Goal: Complete application form

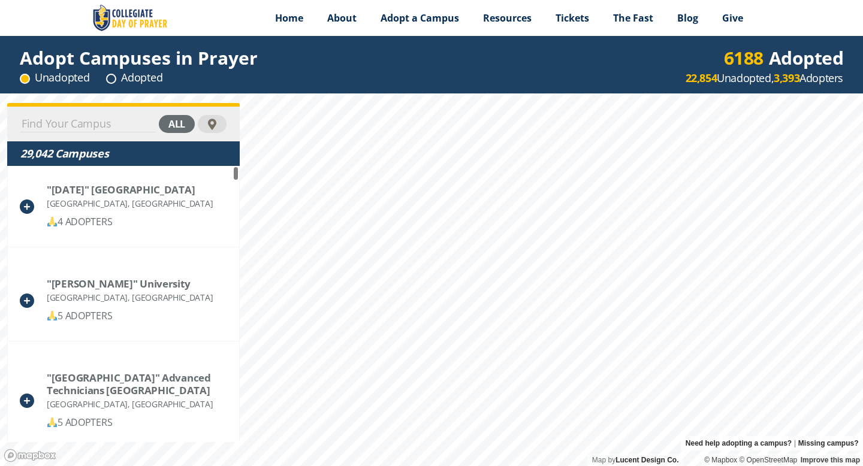
click at [76, 121] on input at bounding box center [87, 124] width 135 height 17
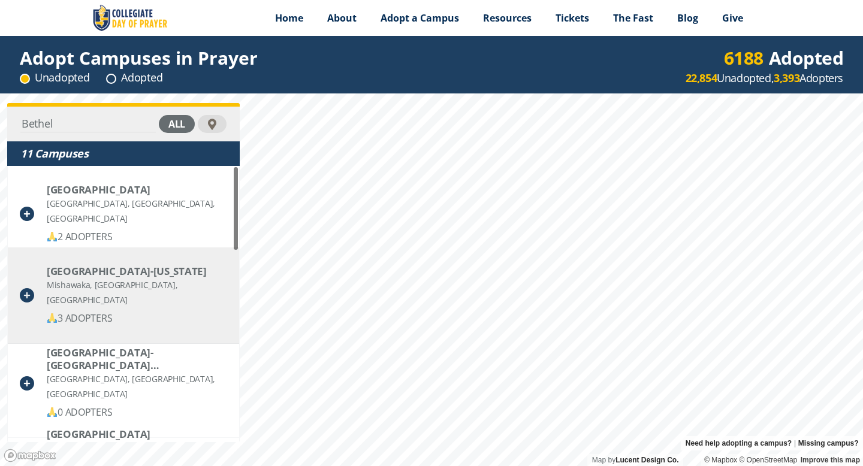
type input "Bethel"
click at [79, 292] on div "Mishawaka, [GEOGRAPHIC_DATA], [GEOGRAPHIC_DATA]" at bounding box center [137, 293] width 180 height 30
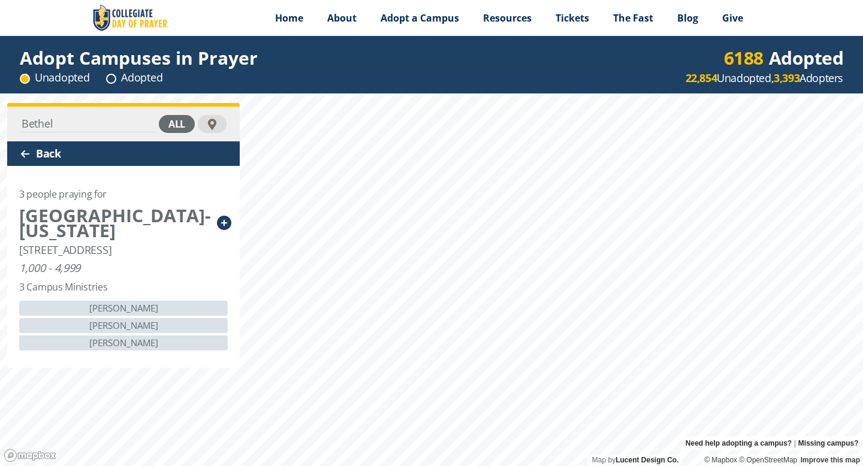
click at [221, 224] on icon at bounding box center [224, 223] width 14 height 14
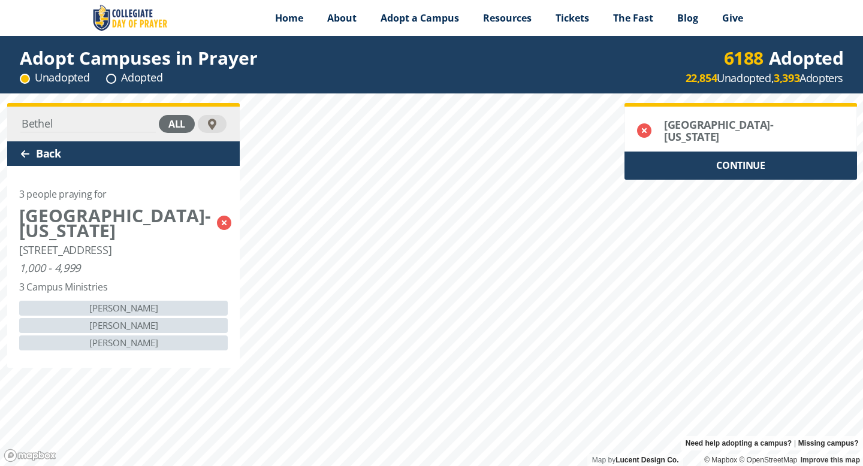
click at [221, 224] on icon at bounding box center [224, 223] width 14 height 14
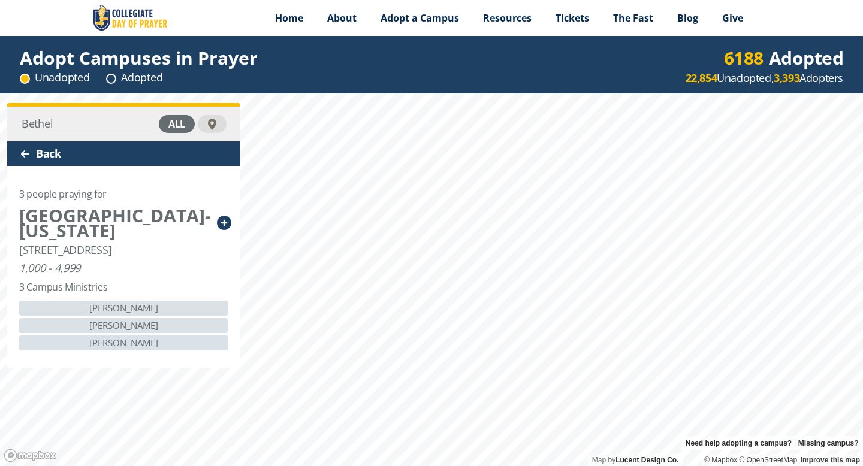
click at [182, 351] on div "[PERSON_NAME]" at bounding box center [123, 343] width 209 height 15
click at [102, 295] on div "3 Campus Ministries" at bounding box center [63, 287] width 88 height 15
click at [92, 194] on div "3 people praying for" at bounding box center [63, 194] width 88 height 15
click at [83, 221] on div "[GEOGRAPHIC_DATA]-[US_STATE]" at bounding box center [115, 223] width 192 height 30
click at [221, 222] on icon at bounding box center [224, 223] width 14 height 14
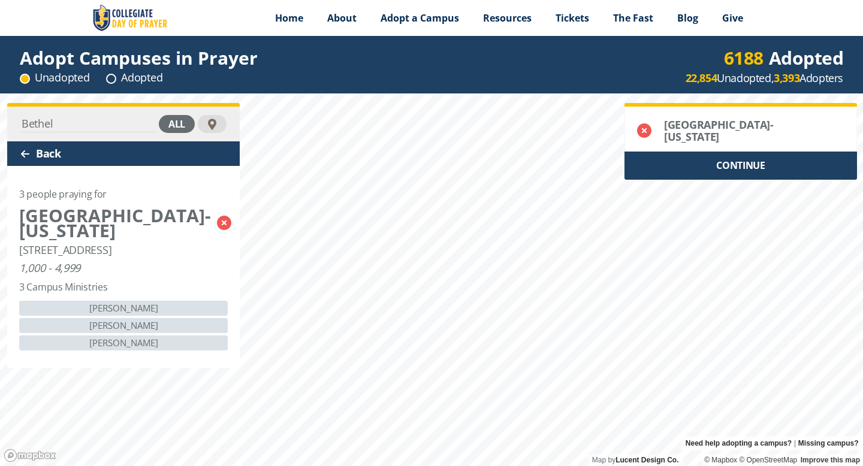
click at [728, 161] on div "CONTINUE" at bounding box center [741, 166] width 233 height 28
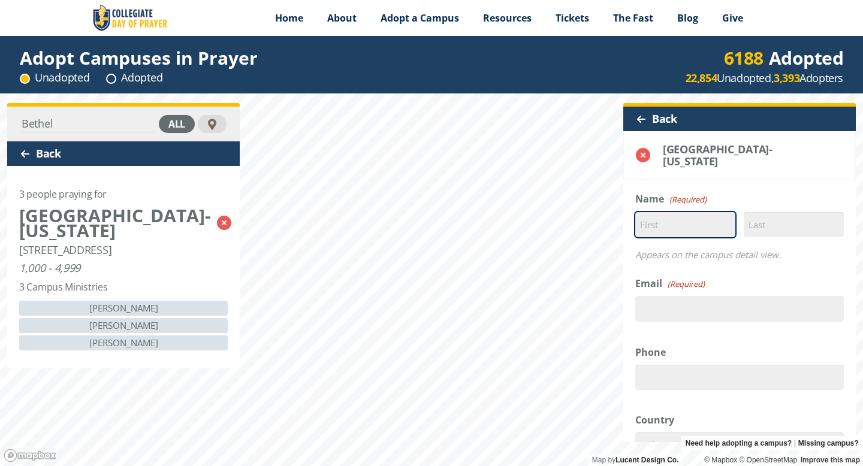
click at [657, 217] on input "First" at bounding box center [685, 224] width 100 height 25
type input "[PERSON_NAME]"
click at [754, 216] on input "Last" at bounding box center [794, 224] width 100 height 25
type input "Swank"
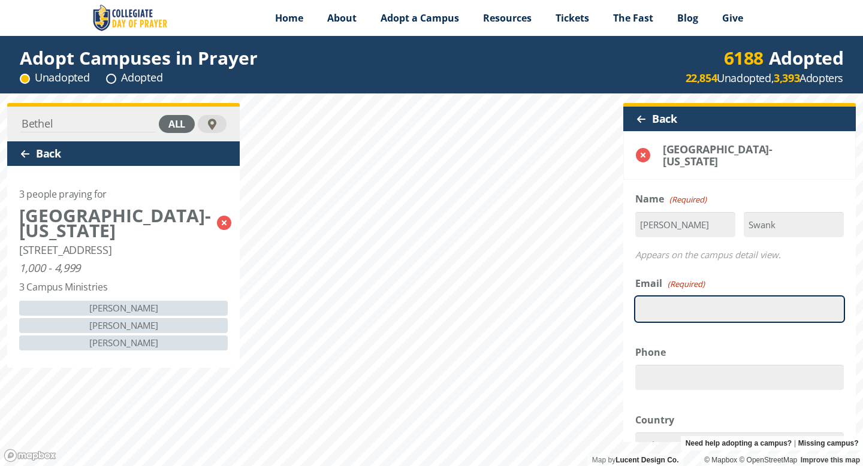
click at [676, 297] on input "Email (Required)" at bounding box center [739, 309] width 209 height 25
type input "[EMAIL_ADDRESS][DOMAIN_NAME]"
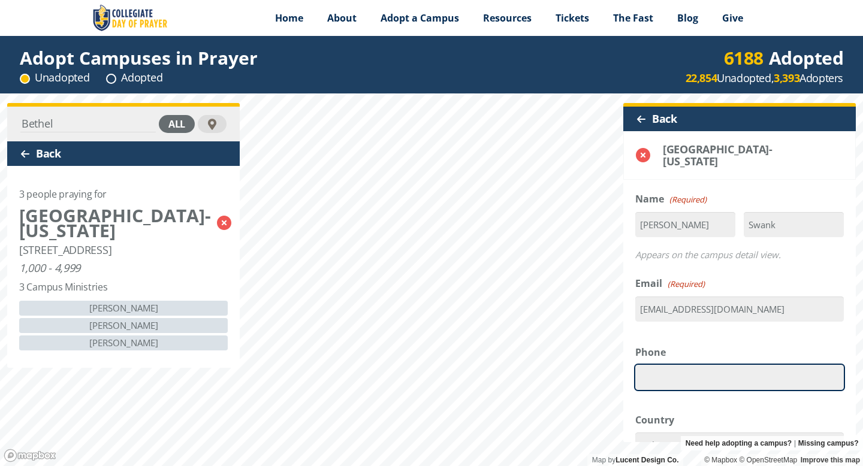
click at [659, 365] on input "Phone" at bounding box center [739, 377] width 209 height 25
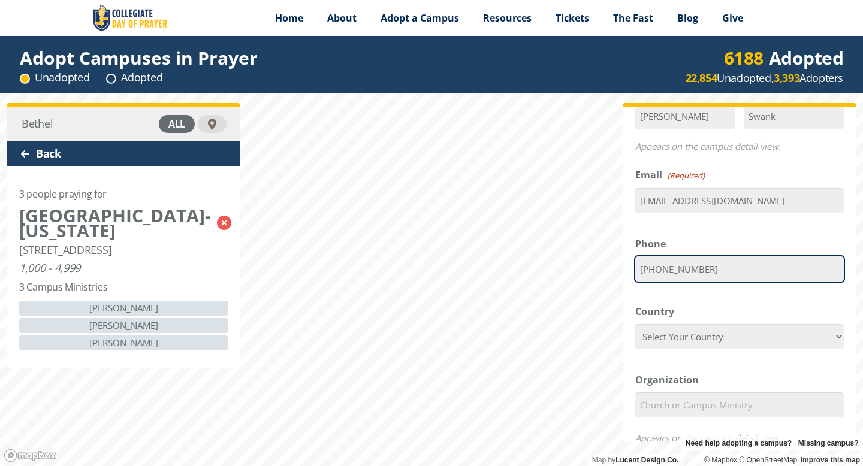
scroll to position [113, 0]
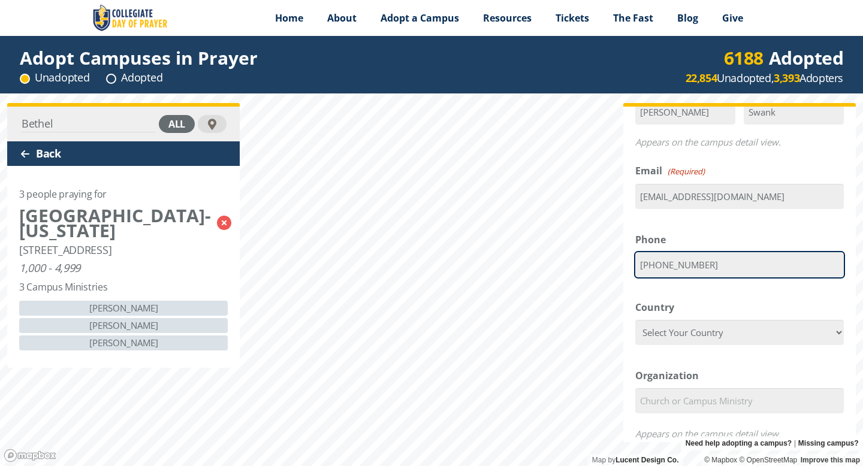
type input "[PHONE_NUMBER]"
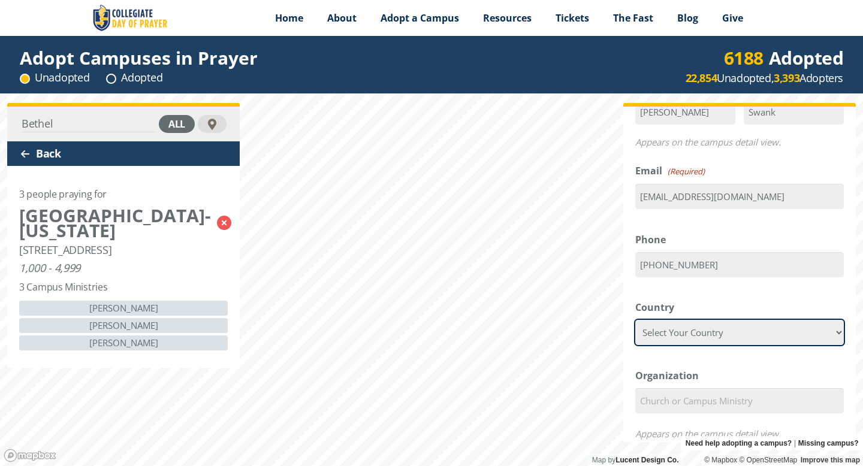
click at [838, 323] on select "Select Your Country [GEOGRAPHIC_DATA] [GEOGRAPHIC_DATA] [GEOGRAPHIC_DATA] [US_S…" at bounding box center [739, 332] width 209 height 25
select select "[GEOGRAPHIC_DATA]"
click at [635, 320] on select "Select Your Country [GEOGRAPHIC_DATA] [GEOGRAPHIC_DATA] [GEOGRAPHIC_DATA] [US_S…" at bounding box center [739, 332] width 209 height 25
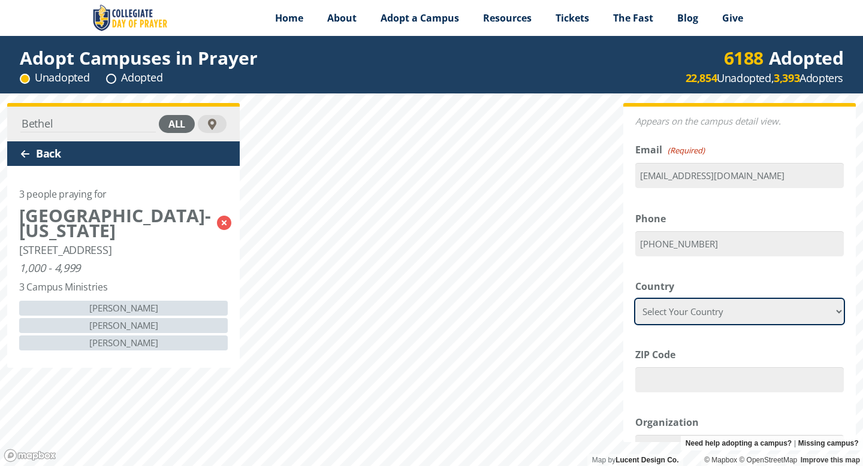
scroll to position [137, 0]
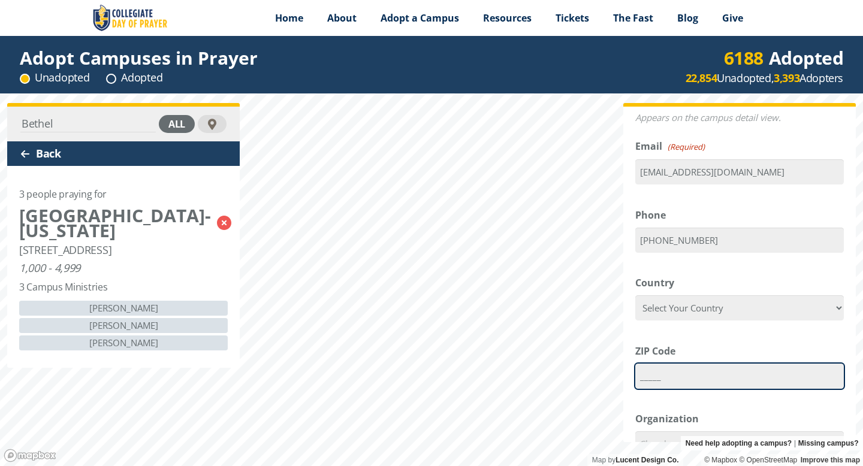
click at [699, 369] on input "_____" at bounding box center [739, 376] width 209 height 25
type input "46814"
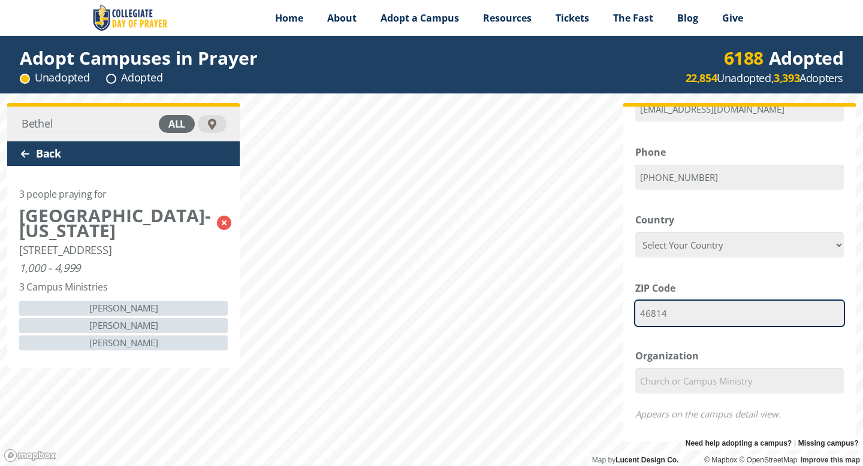
scroll to position [205, 0]
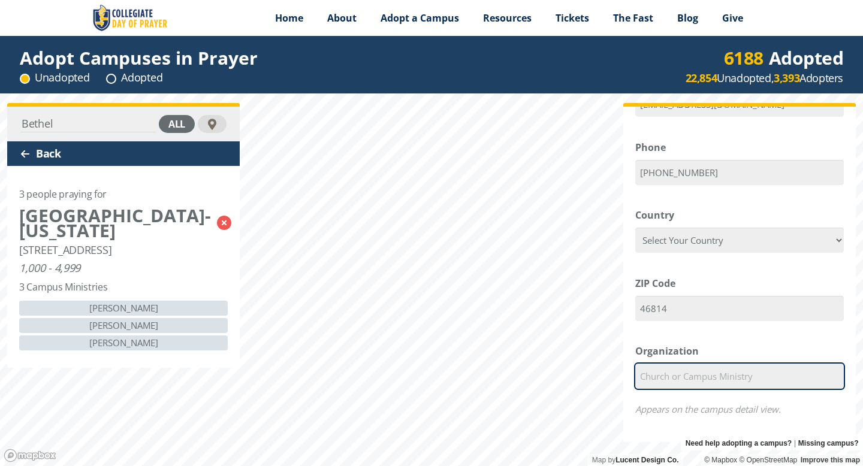
click at [683, 366] on input "Organization" at bounding box center [739, 376] width 209 height 25
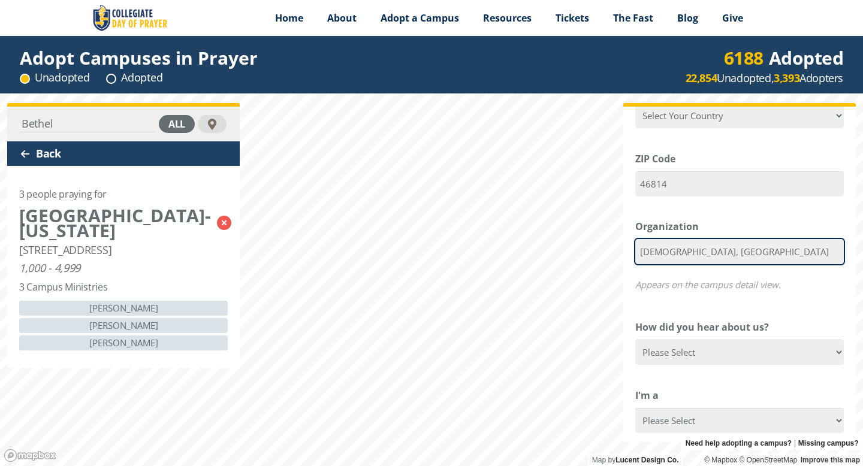
scroll to position [343, 0]
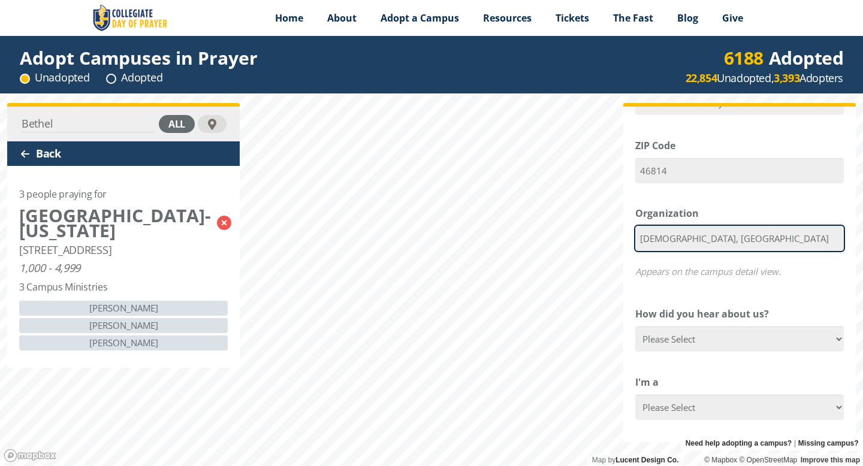
type input "[DEMOGRAPHIC_DATA], [GEOGRAPHIC_DATA]"
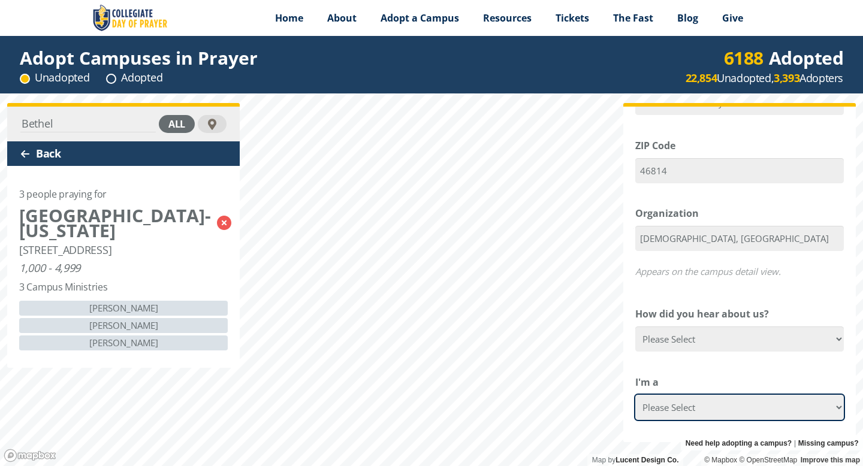
click at [838, 399] on select "Please Select College Student Campus Minister Faculty Member [DEMOGRAPHIC_DATA]…" at bounding box center [739, 407] width 209 height 25
select select "[DEMOGRAPHIC_DATA] Leader"
click at [635, 395] on select "Please Select College Student Campus Minister Faculty Member [DEMOGRAPHIC_DATA]…" at bounding box center [739, 407] width 209 height 25
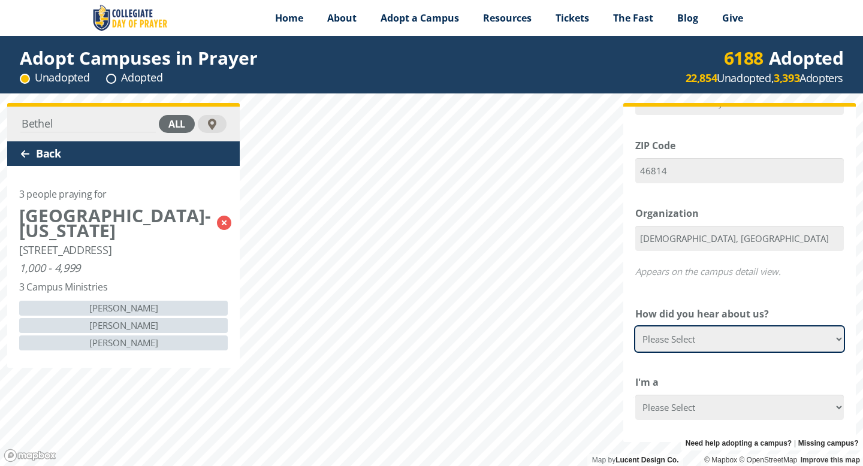
click at [842, 327] on select "Please Select Google Facebook Instagram X YouTube Email [DEMOGRAPHIC_DATA] Anno…" at bounding box center [739, 339] width 209 height 25
select select "Other"
click at [635, 327] on select "Please Select Google Facebook Instagram X YouTube Email [DEMOGRAPHIC_DATA] Anno…" at bounding box center [739, 339] width 209 height 25
click at [677, 329] on select "Please Select Google Facebook Instagram X YouTube Email [DEMOGRAPHIC_DATA] Anno…" at bounding box center [739, 339] width 209 height 25
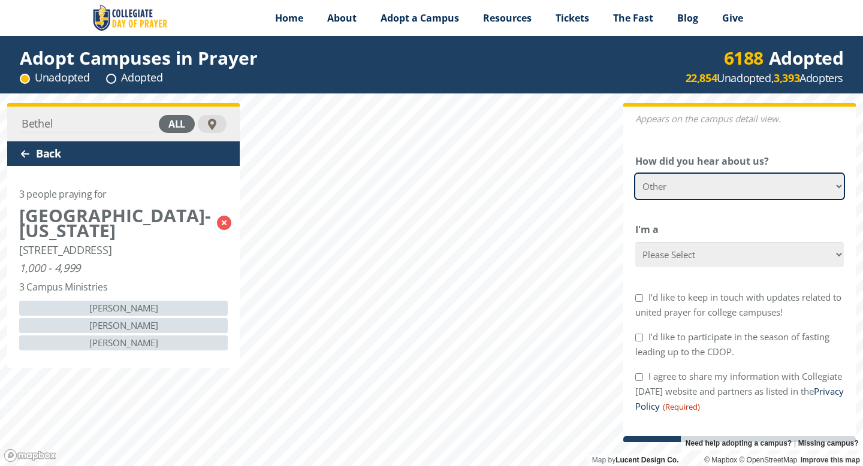
scroll to position [520, 0]
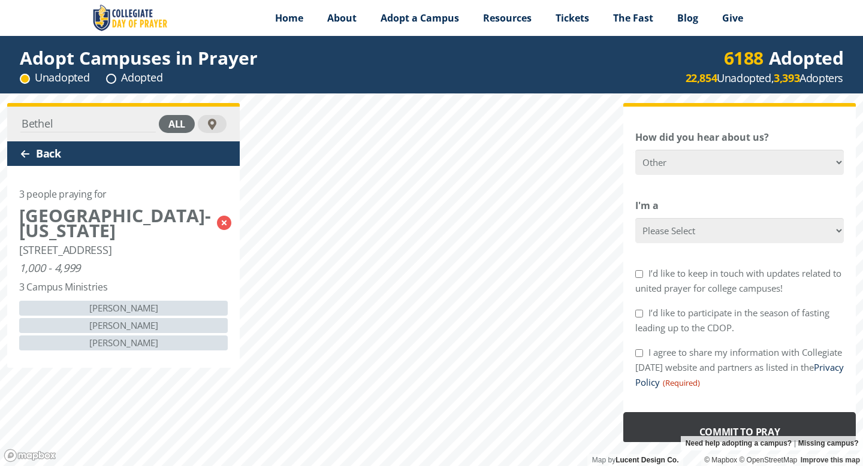
click at [749, 418] on input "Commit to Pray" at bounding box center [739, 432] width 233 height 40
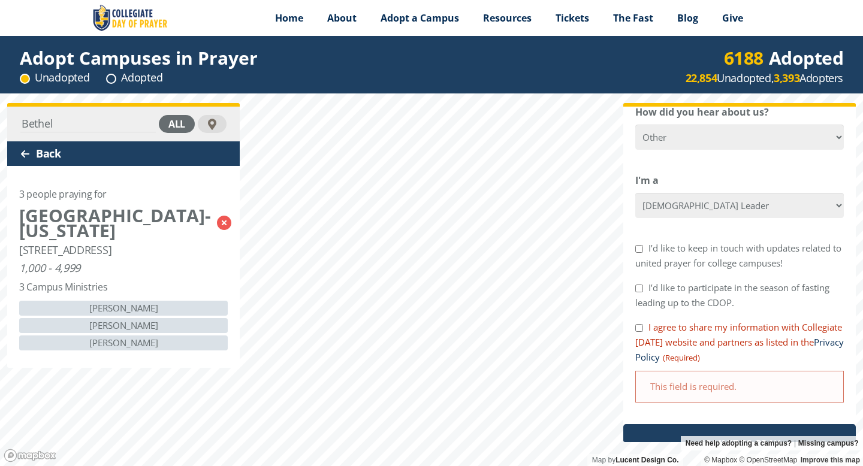
scroll to position [626, 0]
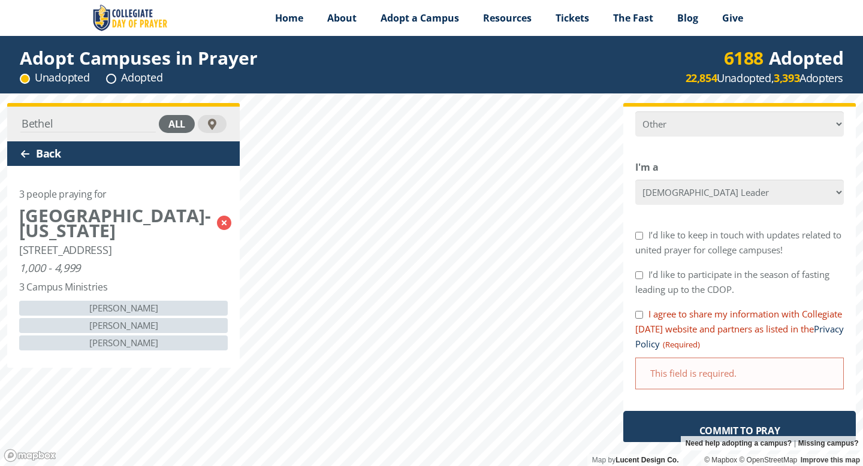
click at [641, 311] on input "I agree to share my information with Collegiate [DATE] website and partners as …" at bounding box center [639, 315] width 8 height 8
checkbox input "true"
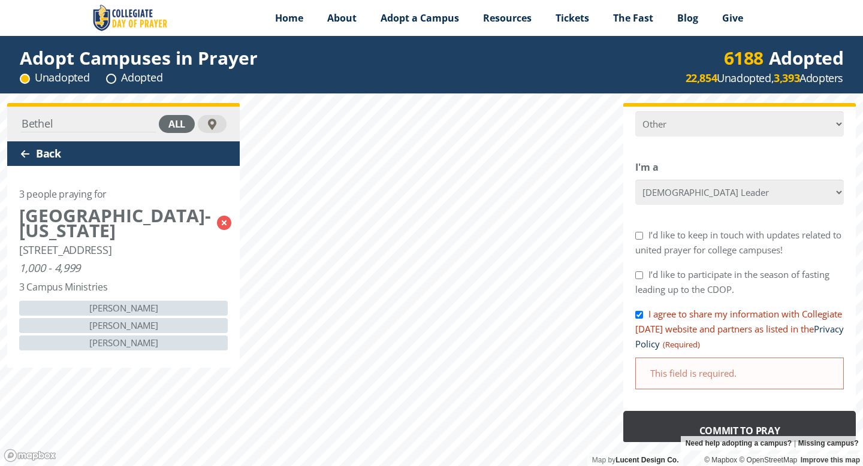
click at [764, 418] on input "Commit to Pray" at bounding box center [739, 431] width 233 height 40
click at [743, 424] on input "Commit to Pray" at bounding box center [733, 431] width 221 height 40
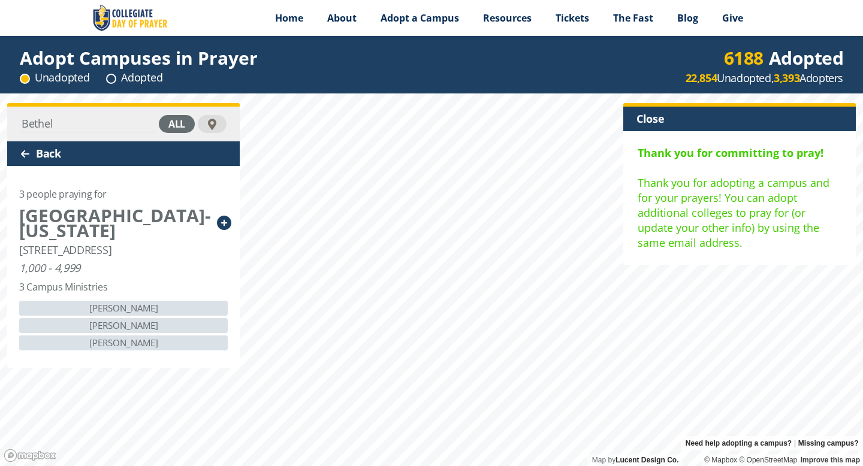
scroll to position [5, 5]
click at [657, 119] on div "Close" at bounding box center [739, 119] width 233 height 25
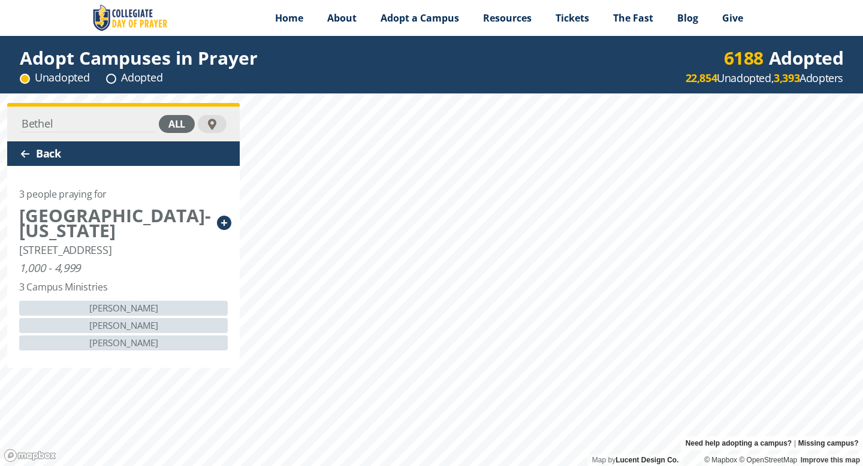
click at [54, 155] on div "Back" at bounding box center [123, 153] width 233 height 25
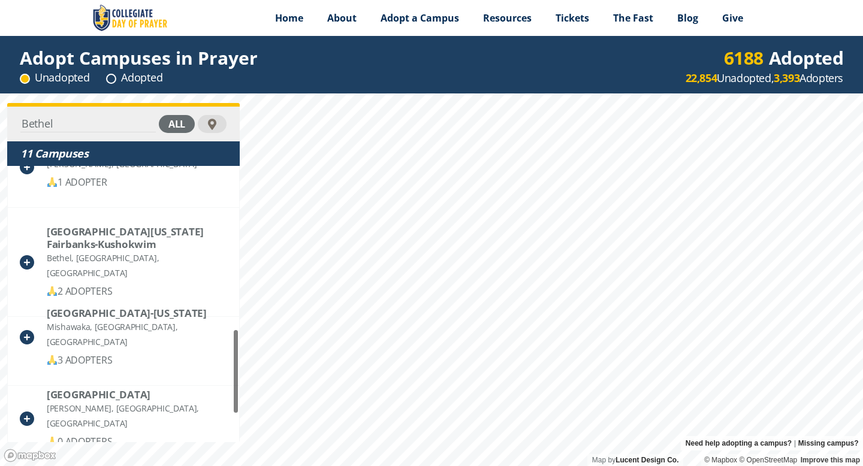
scroll to position [530, 0]
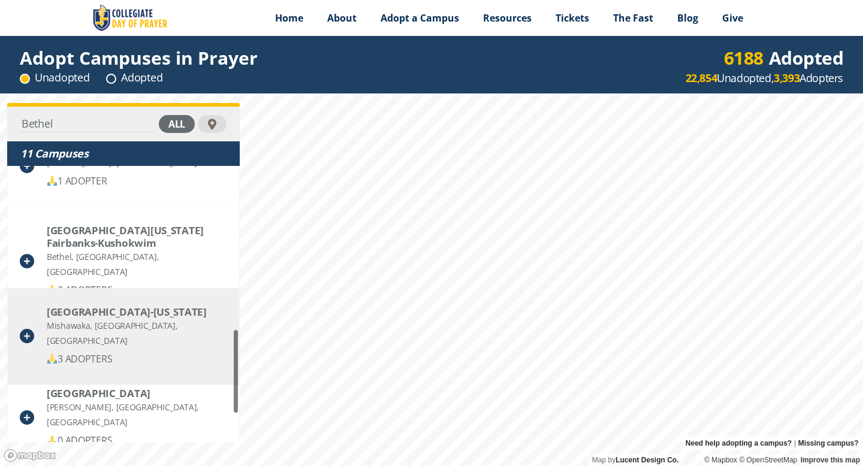
click at [129, 323] on div "Mishawaka, [GEOGRAPHIC_DATA], [GEOGRAPHIC_DATA]" at bounding box center [137, 333] width 180 height 30
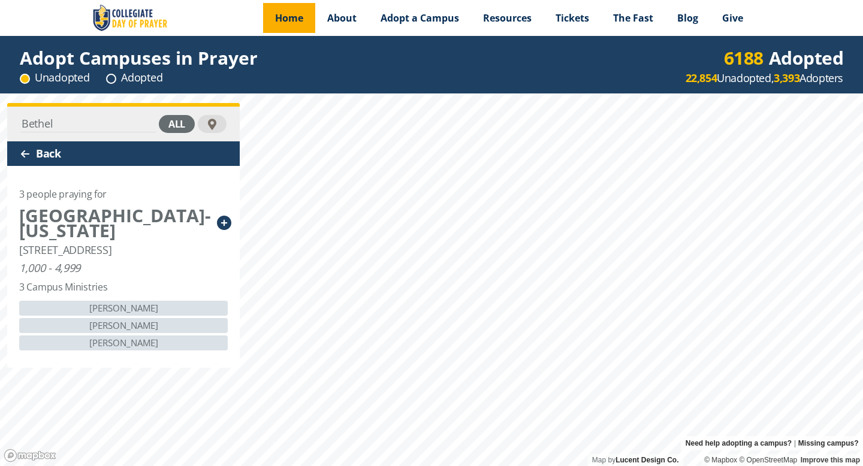
click at [288, 20] on span "Home" at bounding box center [289, 17] width 28 height 13
